Goal: Information Seeking & Learning: Learn about a topic

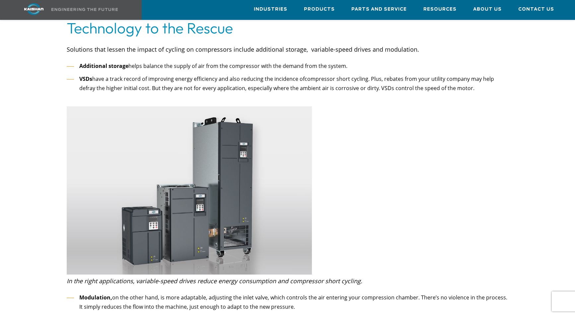
scroll to position [1801, 0]
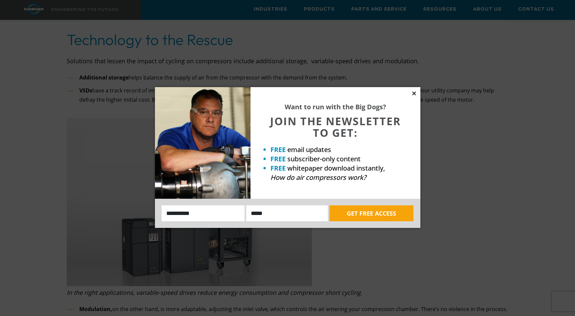
click at [414, 92] on icon at bounding box center [414, 94] width 6 height 6
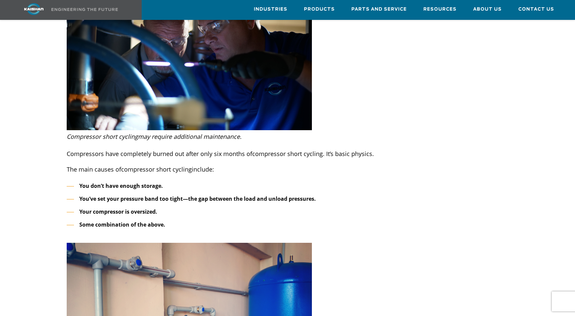
scroll to position [972, 0]
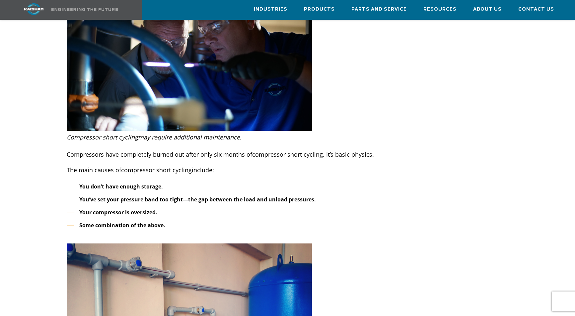
click at [185, 209] on ul "You don’t have enough storage. You’ve set your pressure band too tight—the gap …" at bounding box center [287, 206] width 441 height 48
click at [170, 221] on li "Some combination of the above." at bounding box center [287, 226] width 441 height 10
click at [233, 182] on li "You don’t have enough storage." at bounding box center [287, 187] width 441 height 10
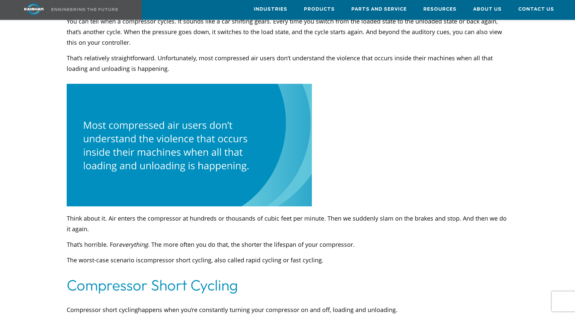
scroll to position [474, 0]
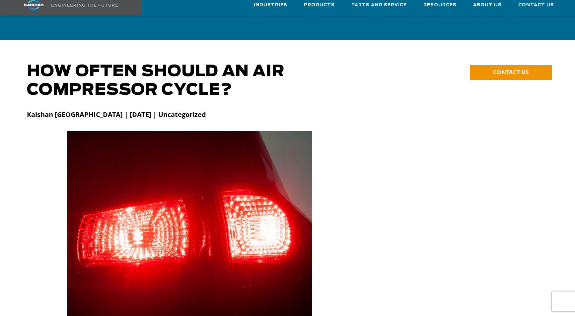
scroll to position [937, 0]
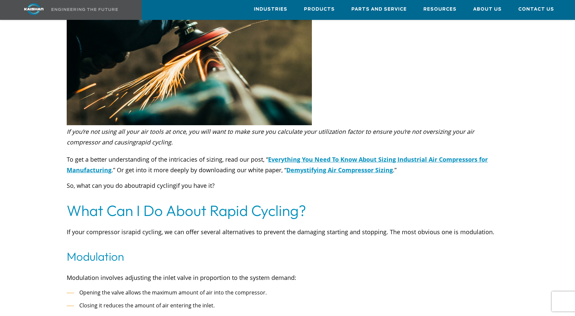
scroll to position [1483, 0]
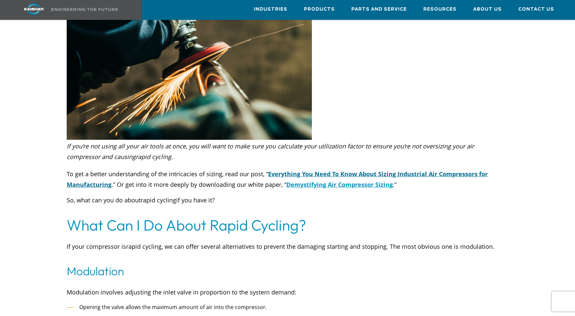
click at [440, 170] on span "Everything You Need To Know About Sizing Industrial Air Compressors for Manufac…" at bounding box center [277, 179] width 421 height 19
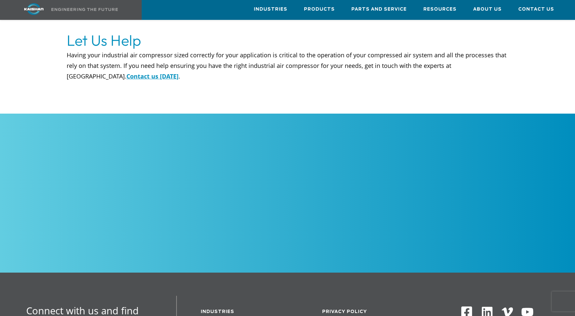
scroll to position [1924, 0]
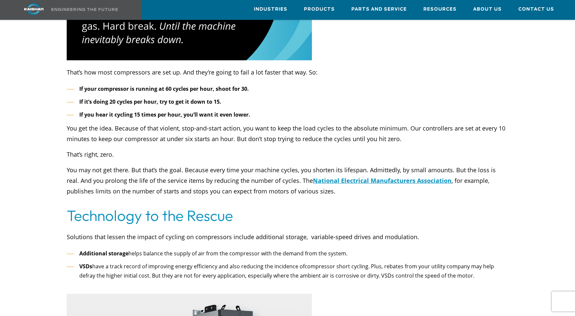
scroll to position [1625, 0]
